Goal: Task Accomplishment & Management: Manage account settings

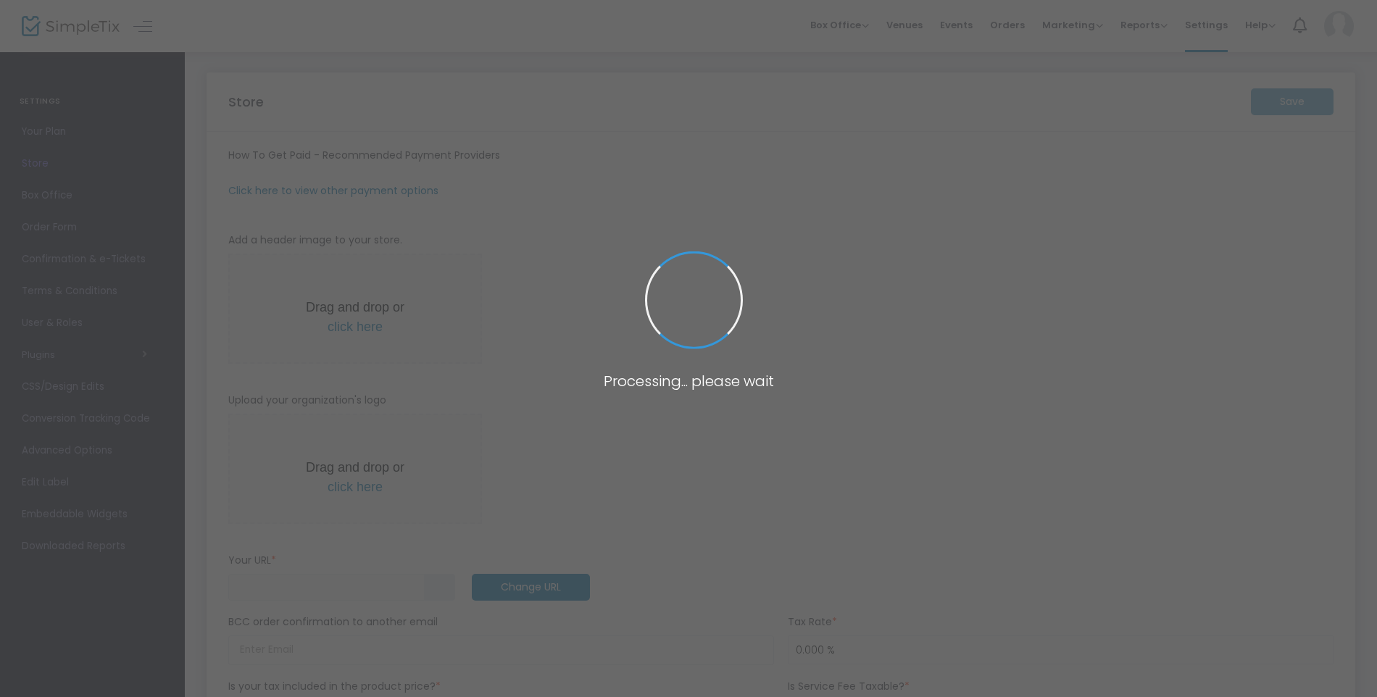
type input "[URL]"
radio input "false"
radio input "true"
type input "Village of [PERSON_NAME][GEOGRAPHIC_DATA]"
type input "[PHONE_NUMBER]"
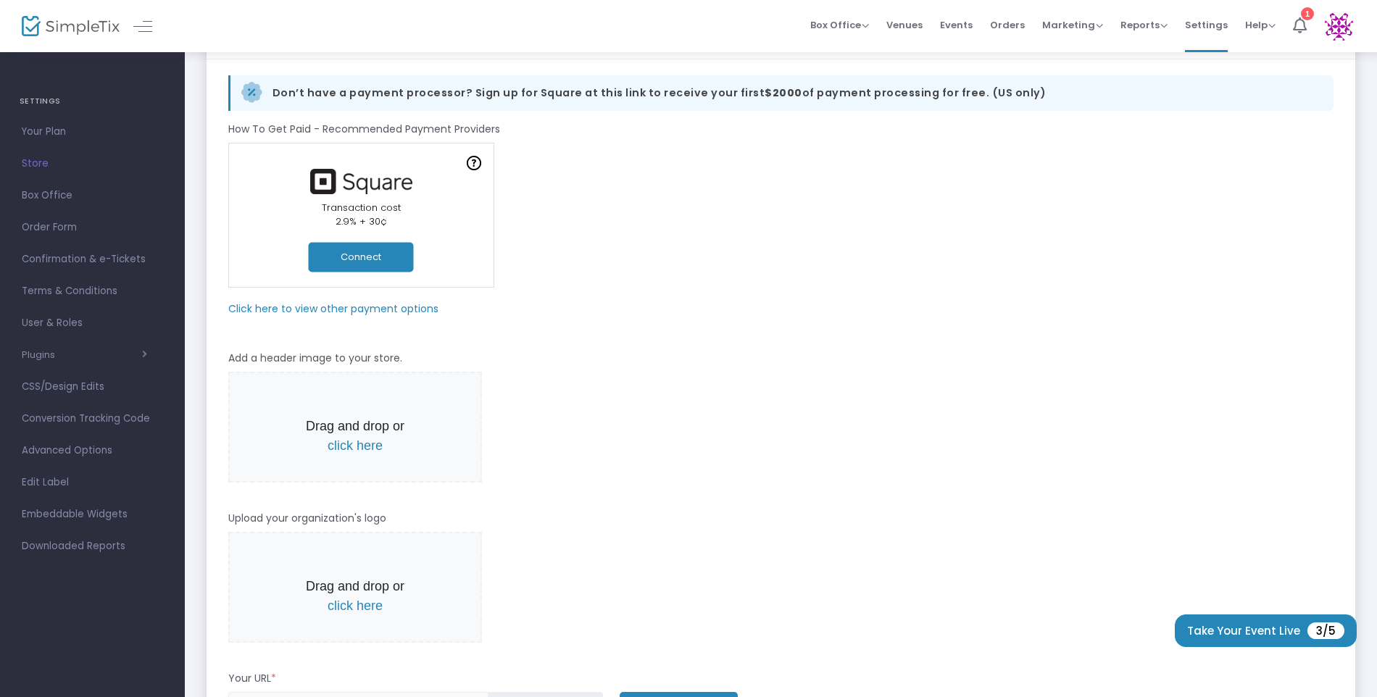
scroll to position [145, 0]
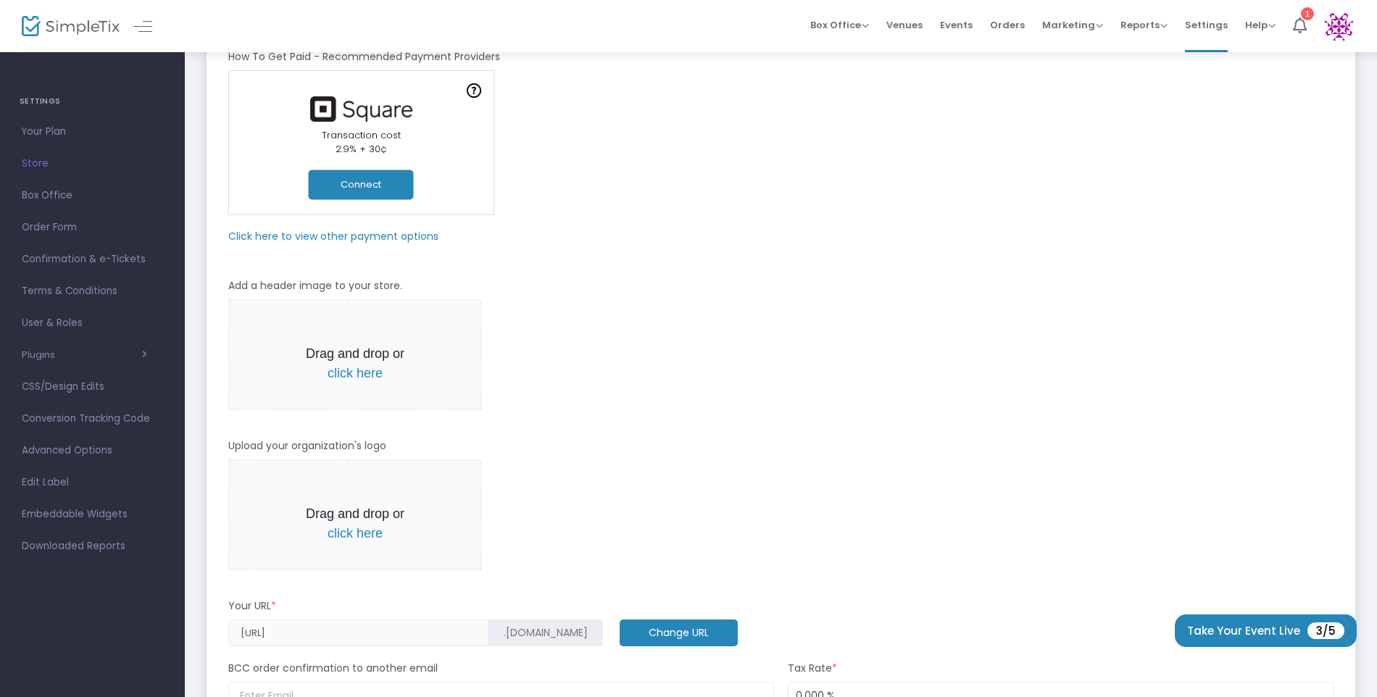
click at [365, 375] on span "click here" at bounding box center [355, 373] width 55 height 14
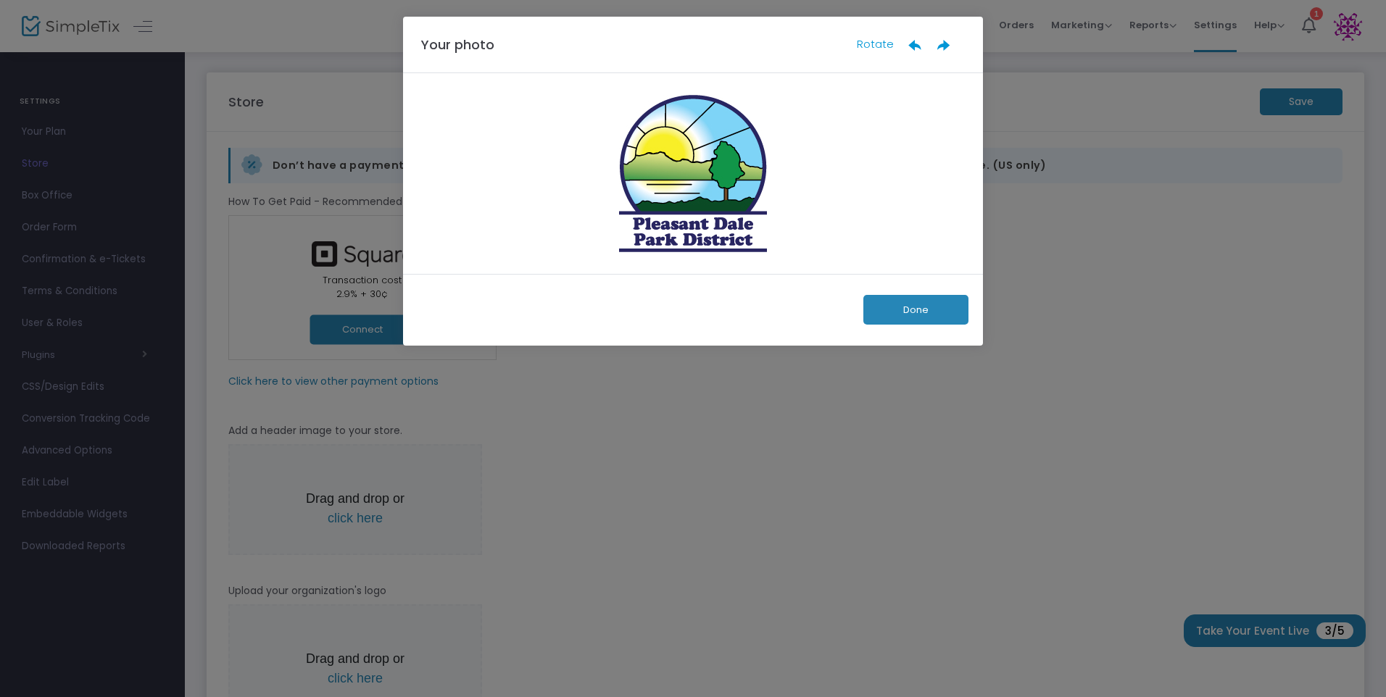
click at [902, 305] on button "Done" at bounding box center [915, 310] width 105 height 30
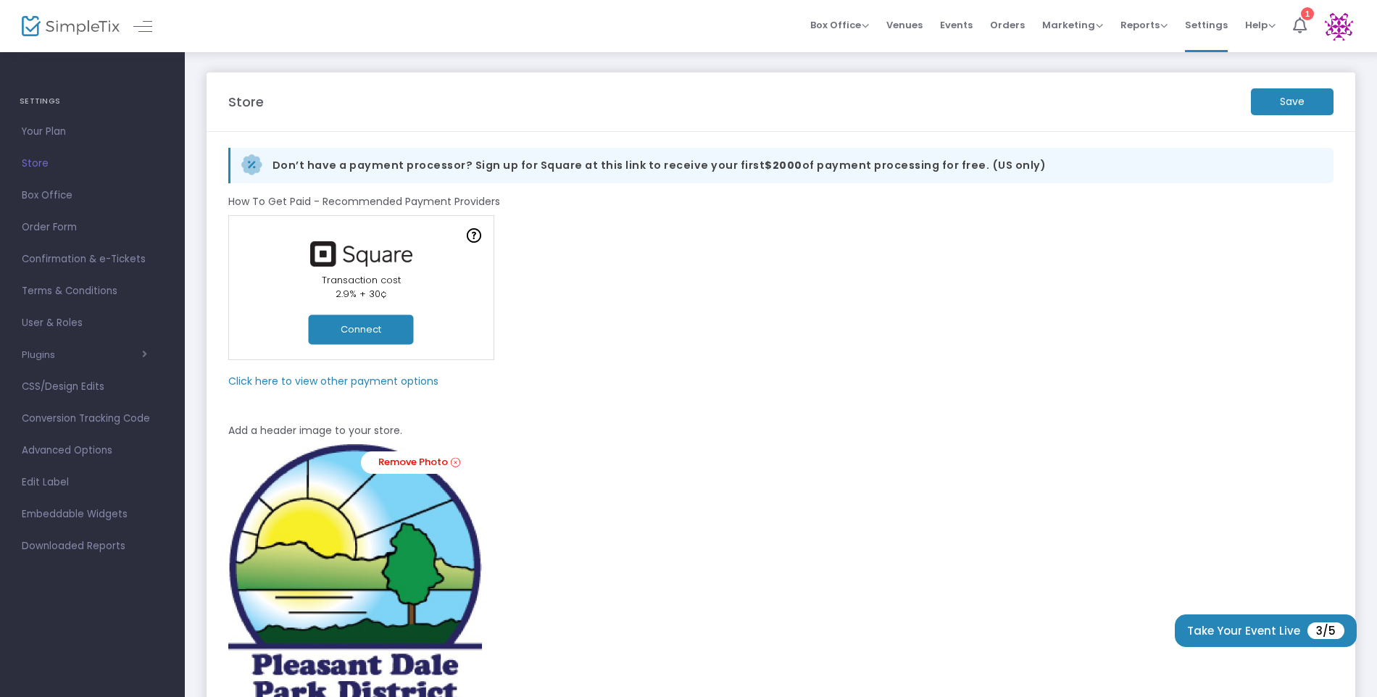
click at [366, 330] on button "Connect" at bounding box center [361, 330] width 105 height 30
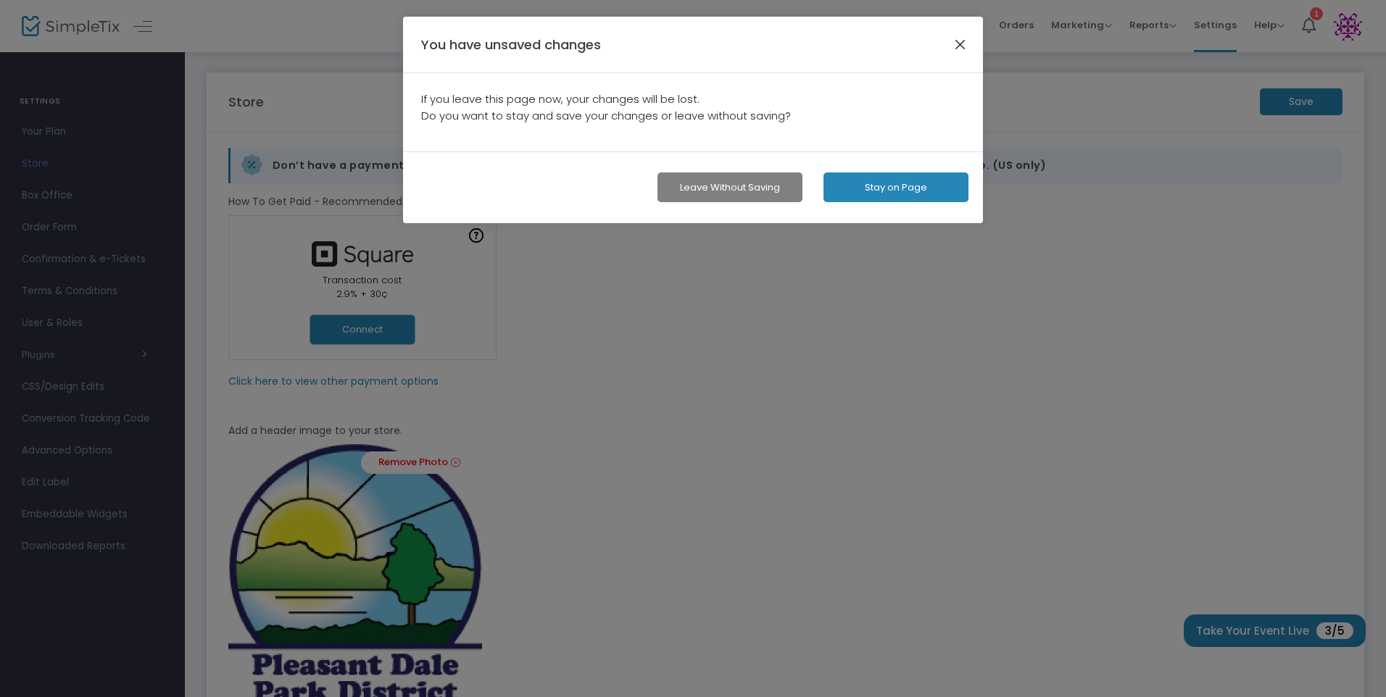
click at [961, 42] on button "button" at bounding box center [960, 44] width 19 height 19
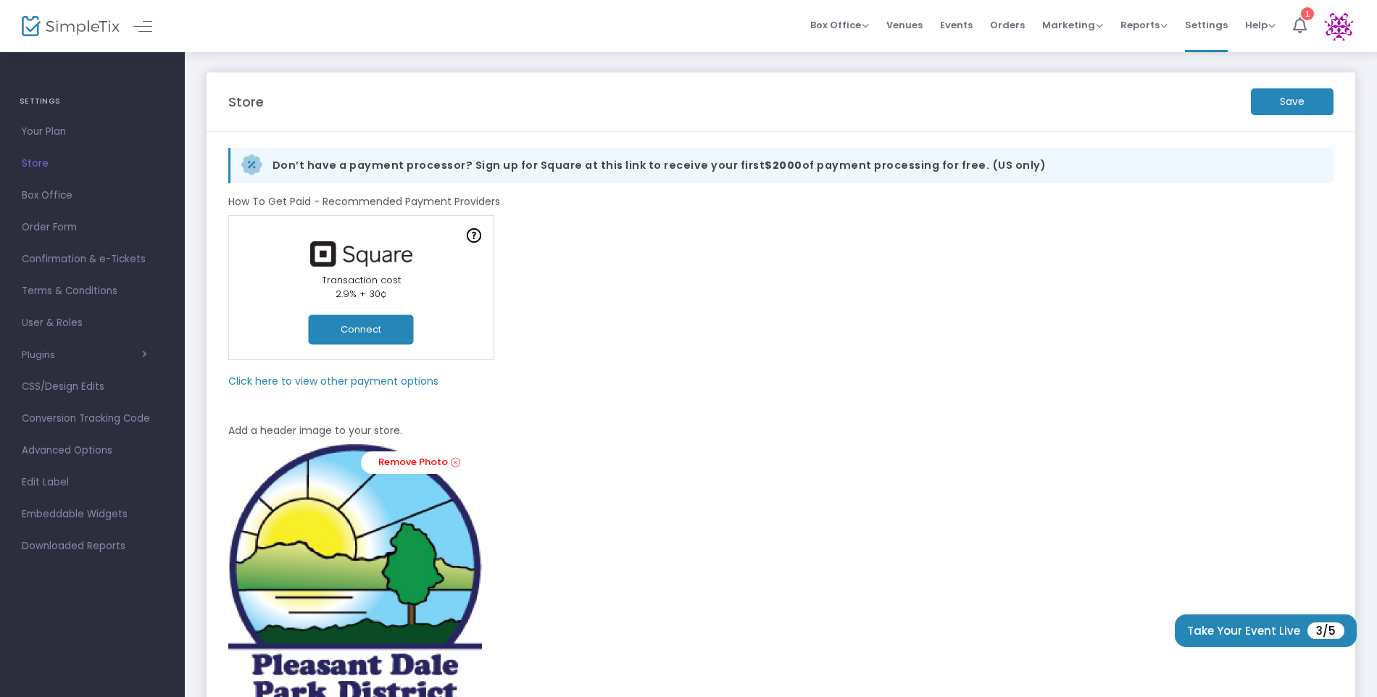
click at [1305, 107] on m-button "Save" at bounding box center [1292, 101] width 83 height 27
click at [375, 333] on button "Connect" at bounding box center [361, 330] width 105 height 30
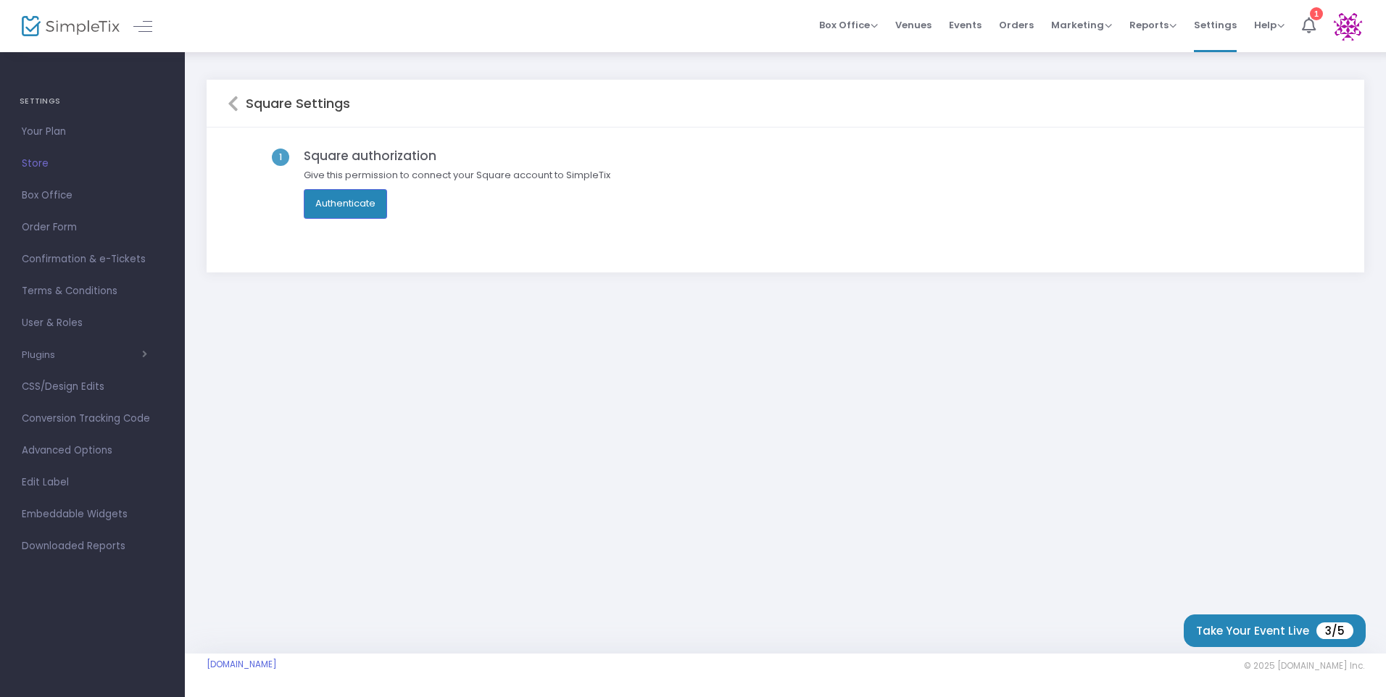
click at [936, 497] on div "Square Settings 1 Square authorization Give this permission to connect your Squ…" at bounding box center [785, 352] width 1201 height 603
click at [349, 205] on button "Authenticate" at bounding box center [345, 203] width 83 height 29
